Goal: Task Accomplishment & Management: Use online tool/utility

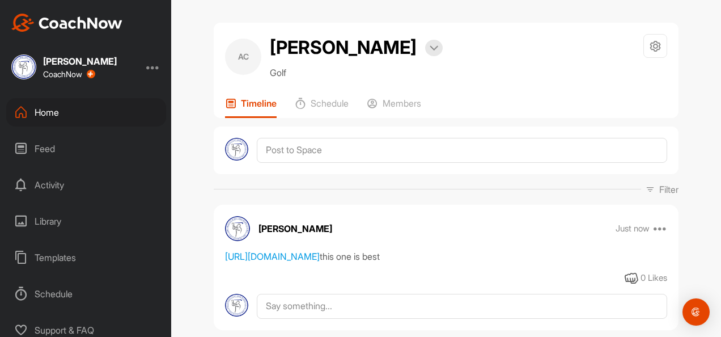
click at [32, 101] on div "Home" at bounding box center [86, 112] width 160 height 28
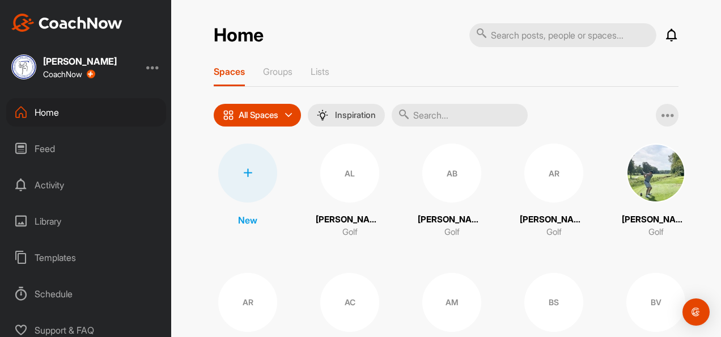
click at [255, 180] on div at bounding box center [247, 172] width 59 height 59
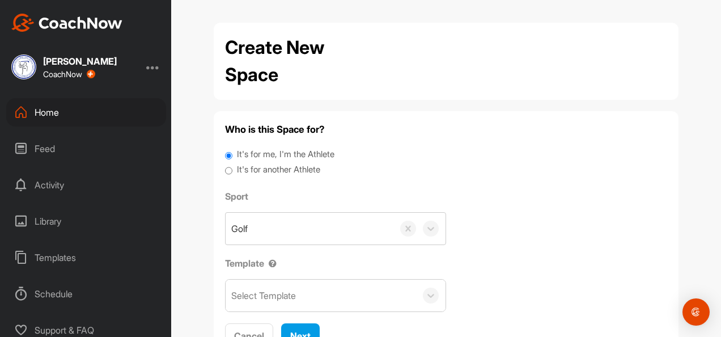
click at [252, 170] on label "It's for another Athlete" at bounding box center [278, 169] width 83 height 13
click at [233, 170] on input "It's for another Athlete" at bounding box center [228, 170] width 7 height 15
radio input "true"
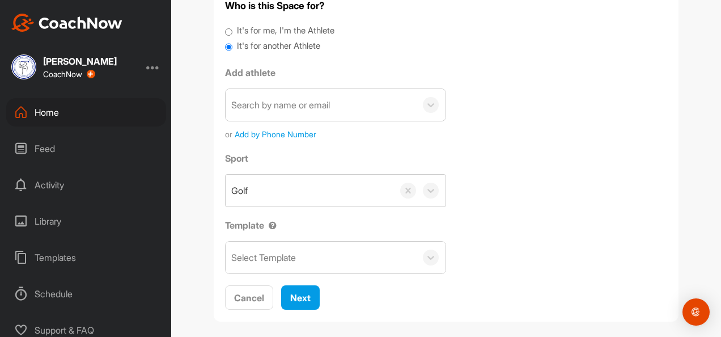
scroll to position [133, 0]
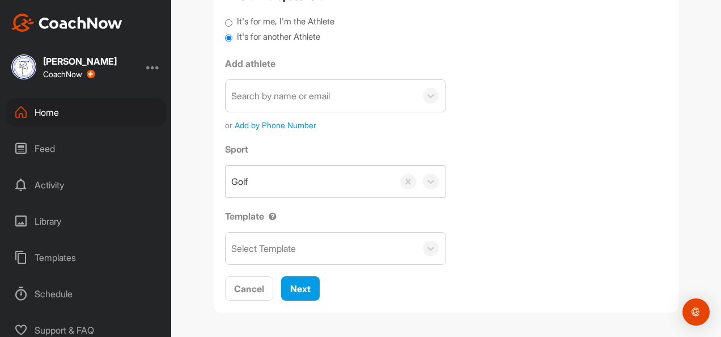
click at [284, 91] on div "Search by name or email" at bounding box center [280, 96] width 99 height 14
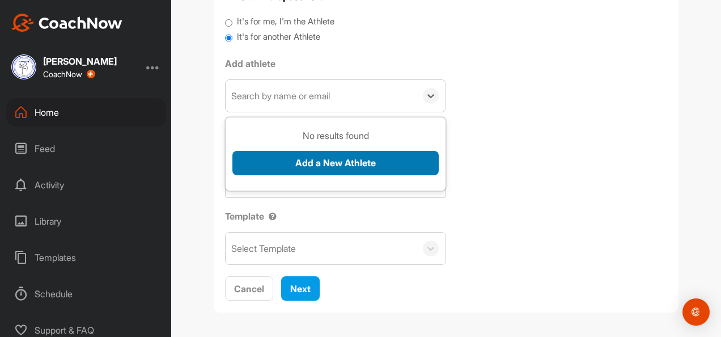
click at [349, 155] on button "Add a New Athlete" at bounding box center [336, 163] width 206 height 24
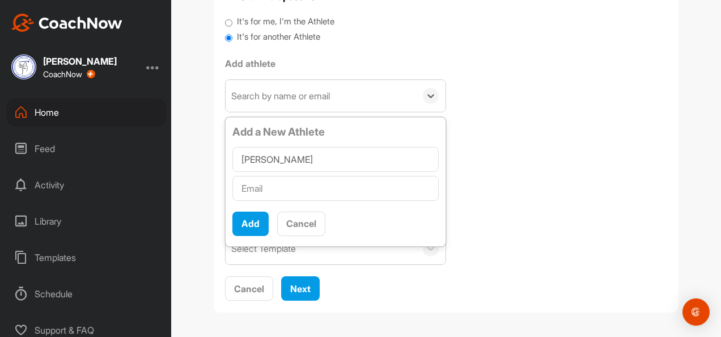
type input "[PERSON_NAME]"
click at [282, 180] on input "text" at bounding box center [336, 188] width 206 height 25
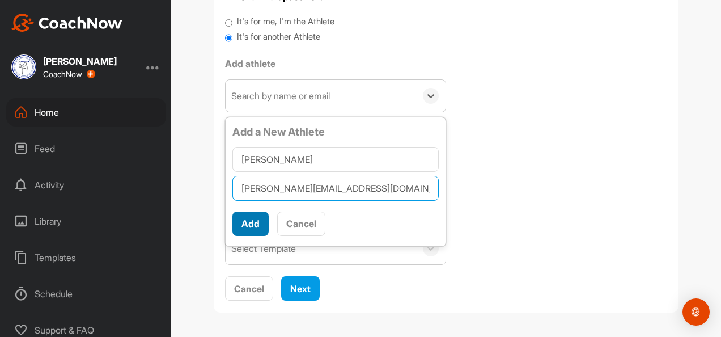
type input "[PERSON_NAME][EMAIL_ADDRESS][DOMAIN_NAME]"
click at [249, 222] on button "Add" at bounding box center [251, 224] width 36 height 24
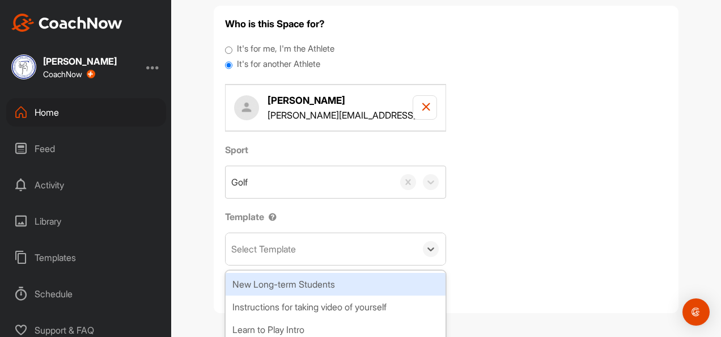
click at [276, 244] on div "Select Template" at bounding box center [263, 249] width 65 height 14
click at [311, 283] on div "New Long-term Students" at bounding box center [336, 284] width 220 height 23
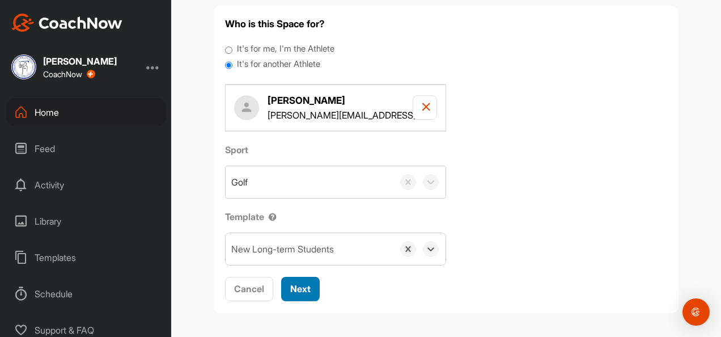
click at [297, 283] on span "Next" at bounding box center [300, 288] width 20 height 11
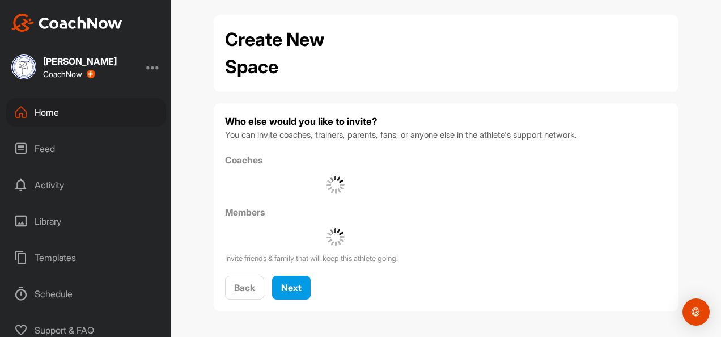
scroll to position [86, 0]
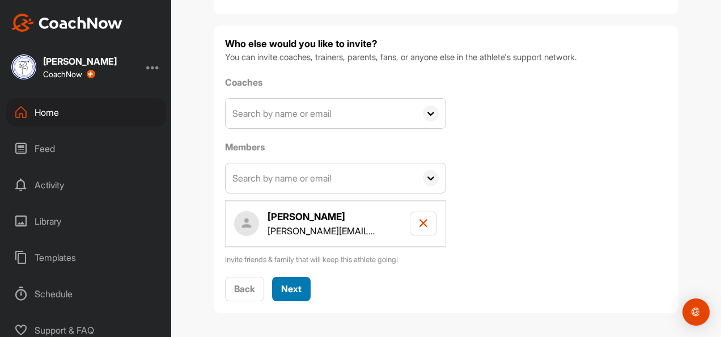
click at [282, 285] on span "Next" at bounding box center [291, 288] width 20 height 11
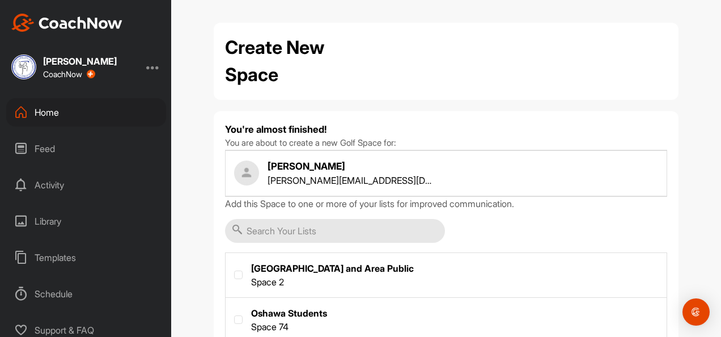
scroll to position [104, 0]
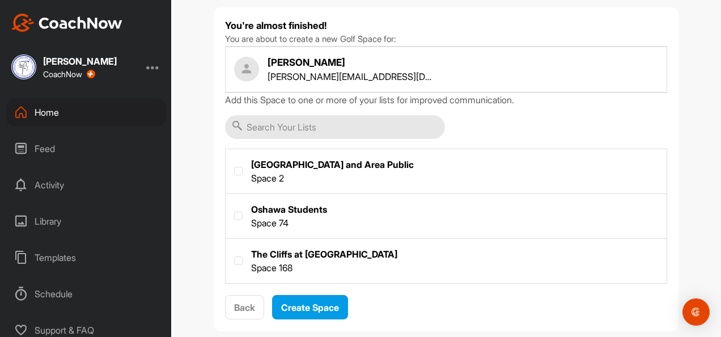
click at [252, 261] on label at bounding box center [446, 260] width 441 height 42
click at [235, 257] on input "checkbox" at bounding box center [234, 256] width 1 height 1
checkbox input "true"
click at [324, 305] on span "Create Space" at bounding box center [310, 307] width 58 height 11
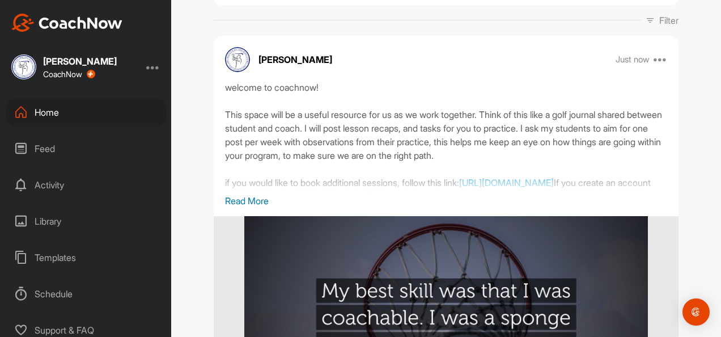
scroll to position [170, 0]
